Goal: Task Accomplishment & Management: Manage account settings

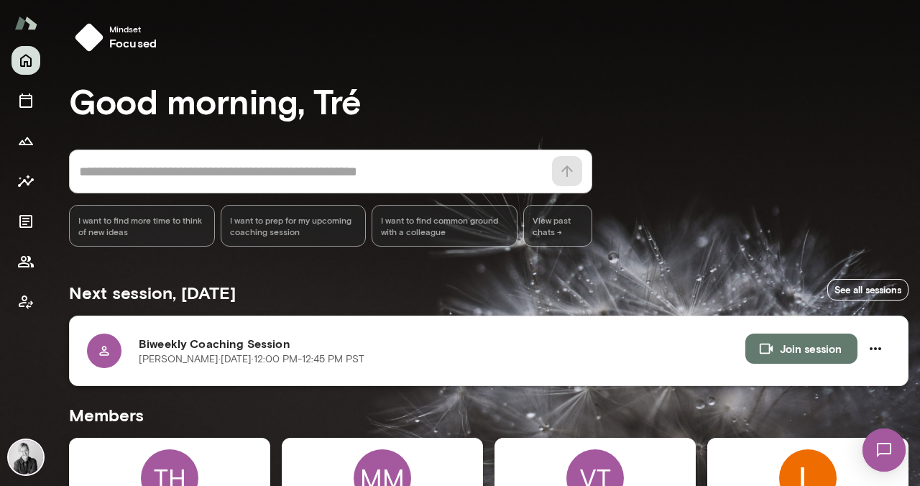
click at [111, 351] on icon at bounding box center [104, 351] width 14 height 14
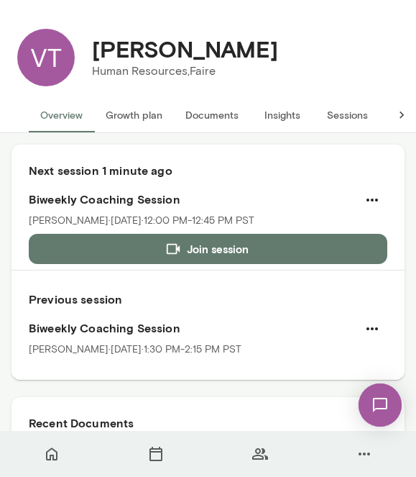
click at [147, 123] on button "Growth plan" at bounding box center [134, 115] width 80 height 35
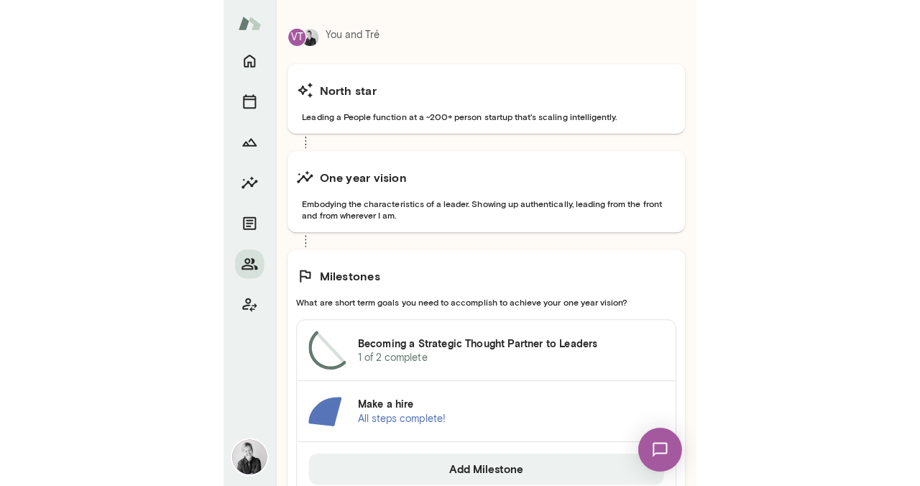
scroll to position [191, 0]
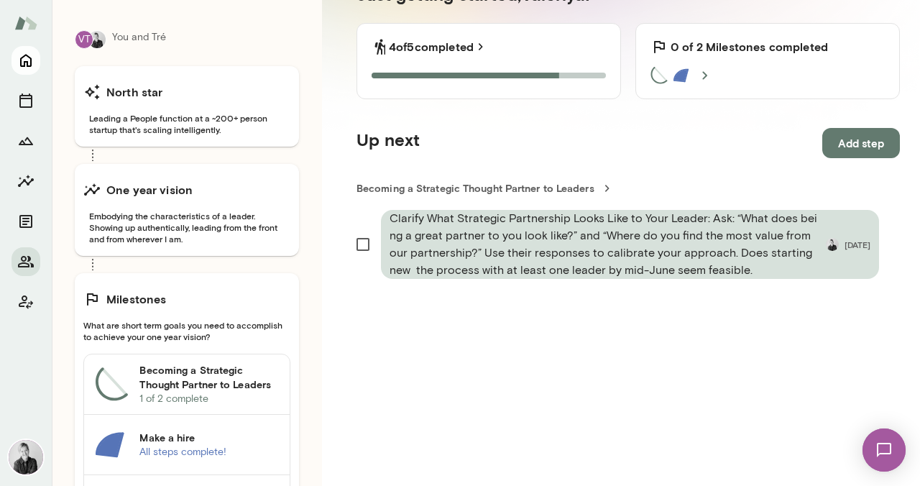
click at [22, 63] on icon "Home" at bounding box center [25, 60] width 17 height 17
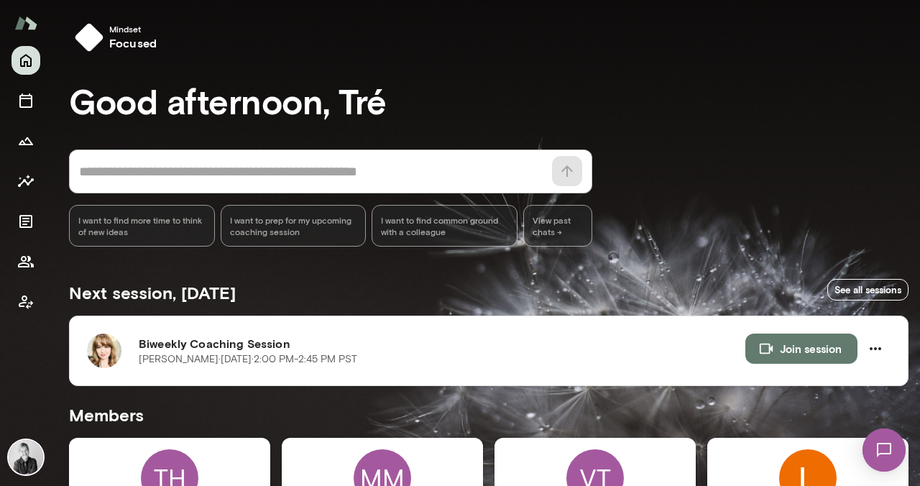
click at [23, 459] on img at bounding box center [26, 457] width 35 height 35
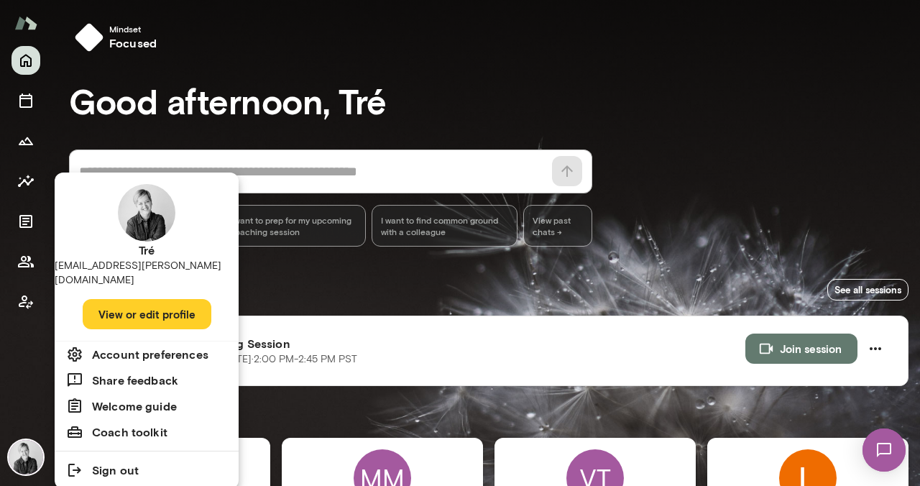
click at [24, 219] on div at bounding box center [460, 243] width 920 height 486
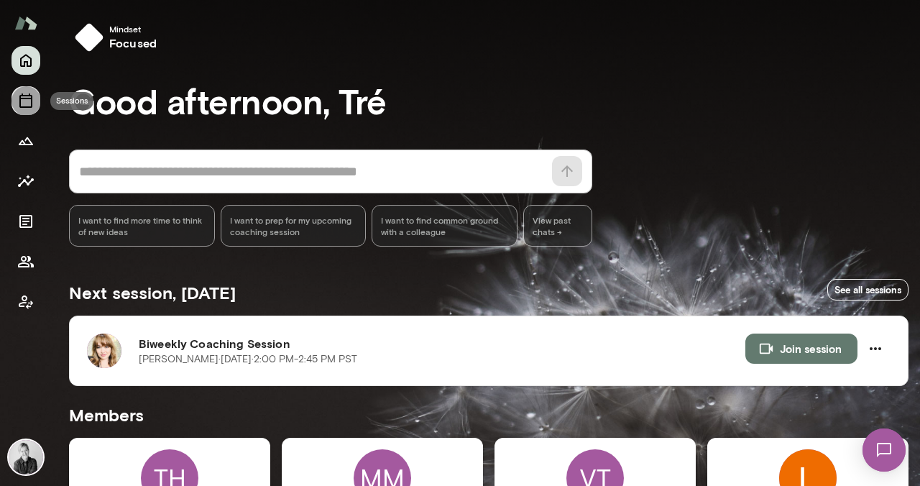
click at [29, 102] on icon "Sessions" at bounding box center [25, 100] width 17 height 17
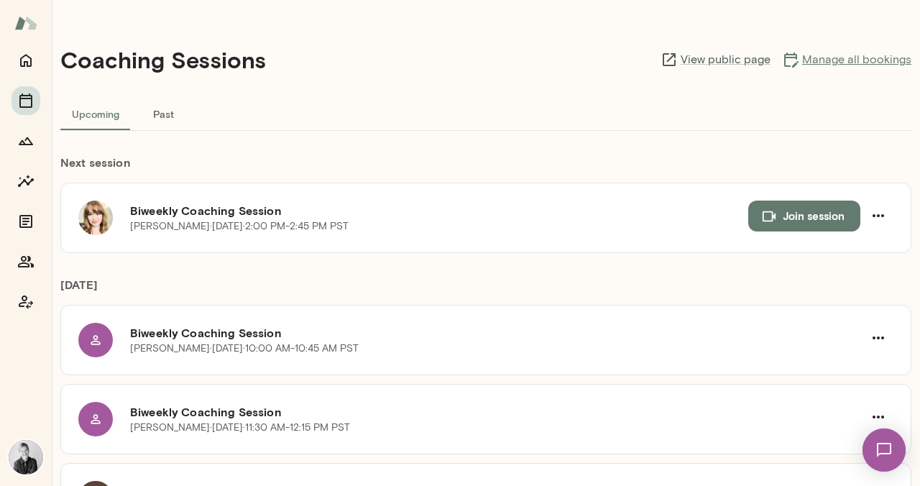
click at [838, 63] on link "Manage all bookings" at bounding box center [846, 59] width 129 height 17
click at [33, 62] on icon "Home" at bounding box center [25, 60] width 17 height 17
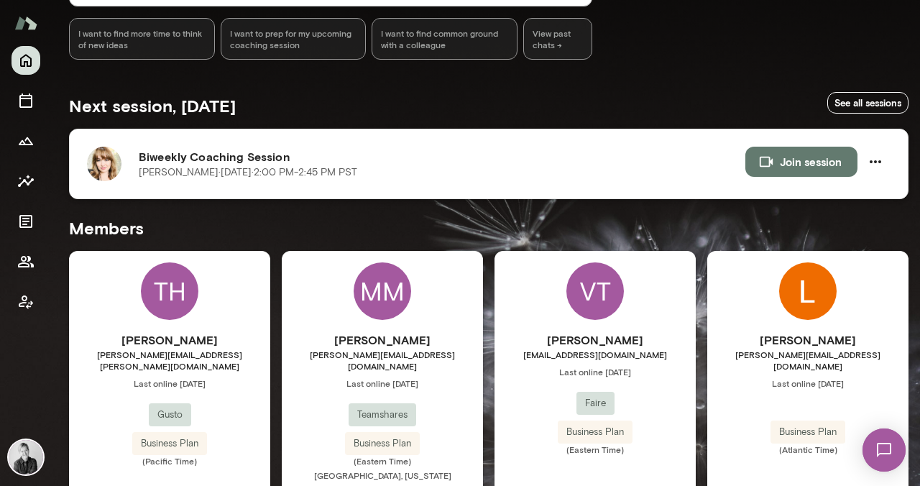
scroll to position [332, 0]
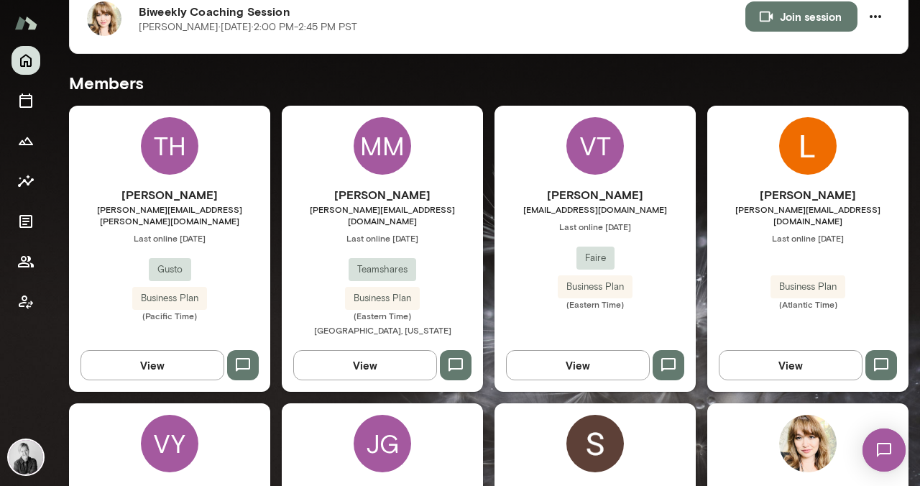
click at [600, 157] on div "VT" at bounding box center [596, 146] width 58 height 58
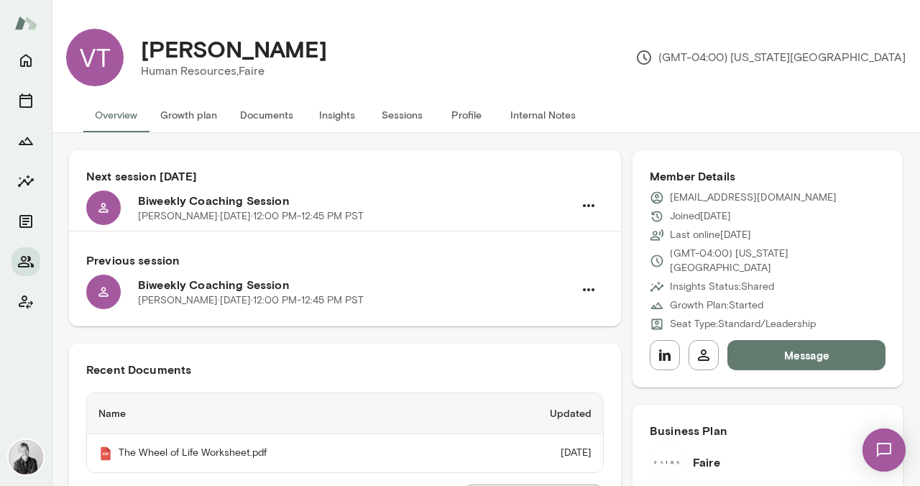
click at [188, 119] on button "Growth plan" at bounding box center [189, 115] width 80 height 35
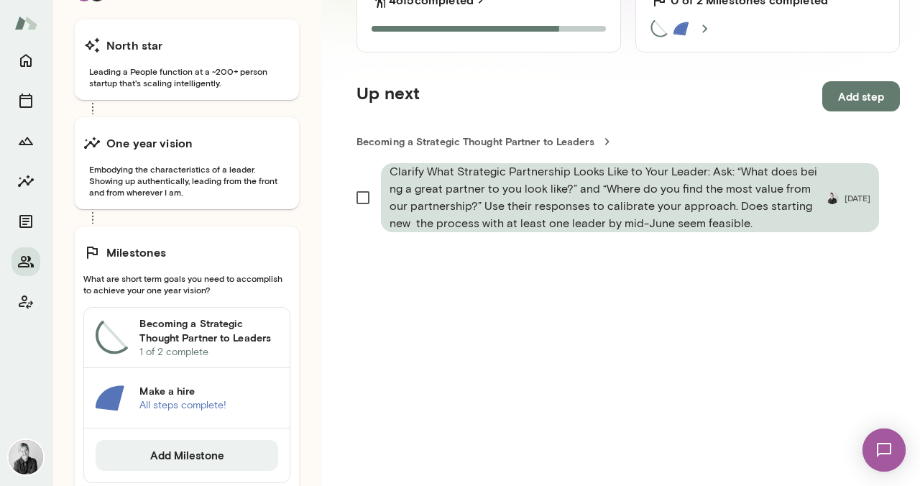
scroll to position [236, 0]
